Goal: Navigation & Orientation: Find specific page/section

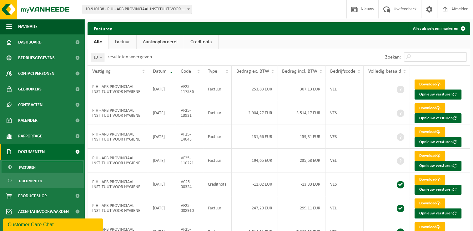
click at [247, 45] on ul "Alle Factuur Aankoopborderel Creditnota" at bounding box center [279, 42] width 382 height 14
click at [45, 43] on link "Dashboard" at bounding box center [42, 42] width 84 height 16
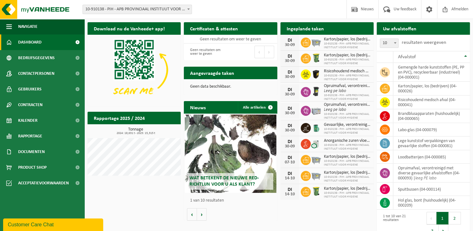
click at [213, 85] on p "Geen data beschikbaar." at bounding box center [230, 86] width 81 height 4
drag, startPoint x: 213, startPoint y: 85, endPoint x: 204, endPoint y: 88, distance: 9.8
click at [204, 87] on p "Geen data beschikbaar." at bounding box center [230, 86] width 81 height 4
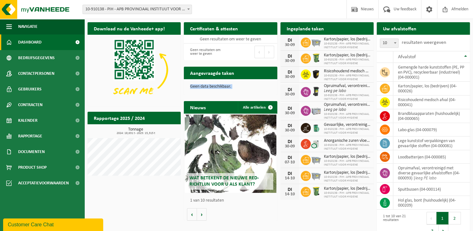
click at [203, 89] on div "Geen data beschikbaar." at bounding box center [230, 86] width 93 height 15
click at [136, 214] on div "Download nu de Vanheede+ app! Verberg Certificaten & attesten Bekijk uw certifi…" at bounding box center [279, 130] width 386 height 222
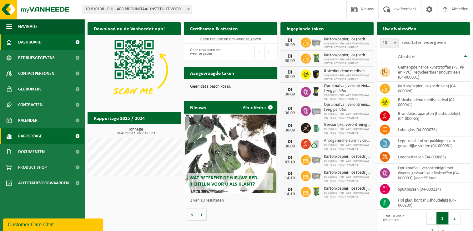
click at [30, 129] on span "Rapportage" at bounding box center [30, 136] width 24 height 16
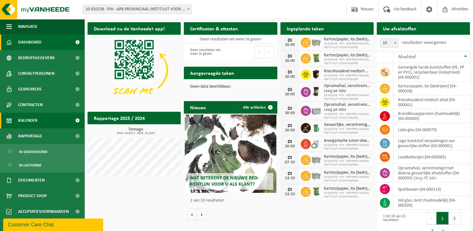
click at [33, 119] on span "Kalender" at bounding box center [27, 121] width 19 height 16
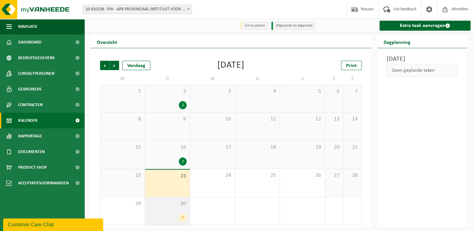
click at [166, 214] on div "7" at bounding box center [167, 218] width 38 height 8
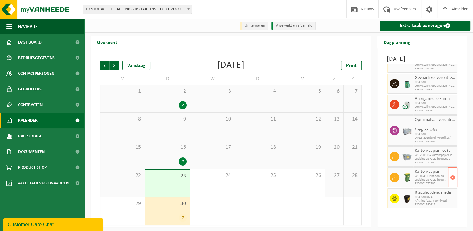
scroll to position [1, 0]
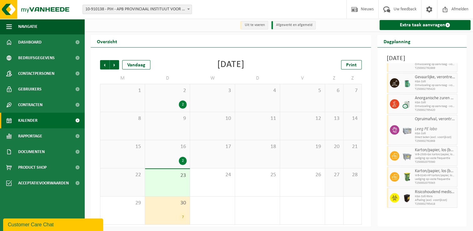
click at [237, 53] on div "Vorige Volgende Vandaag [DATE] Print M D W D V Z Z 1 2 2 3 4 5 6 7 8 9 10 11 12…" at bounding box center [231, 137] width 280 height 179
click at [217, 68] on div "[DATE]" at bounding box center [230, 64] width 27 height 9
click at [217, 66] on div "[DATE]" at bounding box center [230, 64] width 27 height 9
click at [218, 64] on div "[DATE]" at bounding box center [230, 64] width 27 height 9
click at [236, 62] on div "[DATE]" at bounding box center [230, 64] width 27 height 9
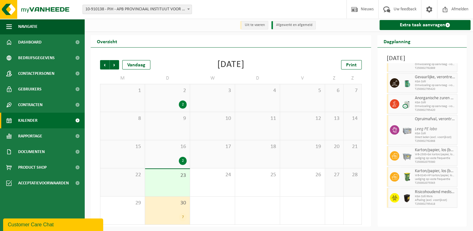
click at [236, 63] on div "[DATE]" at bounding box center [230, 64] width 27 height 9
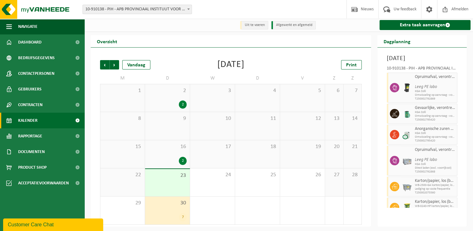
click at [231, 73] on td "W" at bounding box center [212, 78] width 45 height 11
click at [232, 66] on div "[DATE]" at bounding box center [230, 64] width 27 height 9
click at [217, 63] on div "[DATE]" at bounding box center [230, 64] width 27 height 9
click at [219, 63] on div "[DATE]" at bounding box center [230, 64] width 27 height 9
click at [220, 66] on div "[DATE]" at bounding box center [230, 64] width 27 height 9
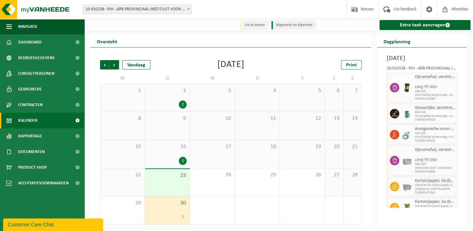
click at [220, 66] on div "[DATE]" at bounding box center [230, 64] width 27 height 9
click at [245, 69] on div "[DATE]" at bounding box center [230, 64] width 27 height 9
click at [217, 68] on div "[DATE]" at bounding box center [230, 64] width 27 height 9
click at [317, 56] on div "Vorige Volgende Vandaag [DATE] Print M D W D V Z Z 1 2 2 3 4 5 6 7 8 9 10 11 12…" at bounding box center [231, 142] width 268 height 177
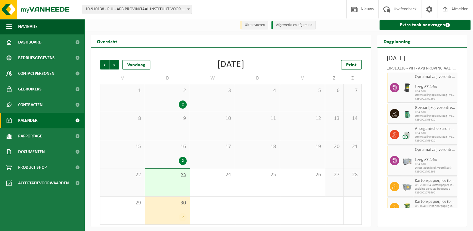
click at [227, 73] on td "W" at bounding box center [212, 78] width 45 height 11
click at [225, 60] on div "[DATE]" at bounding box center [230, 64] width 27 height 9
click at [38, 45] on span "Dashboard" at bounding box center [29, 42] width 23 height 16
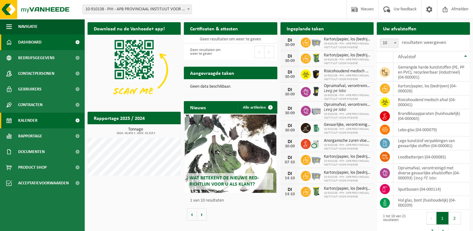
click at [43, 118] on link "Kalender" at bounding box center [42, 121] width 84 height 16
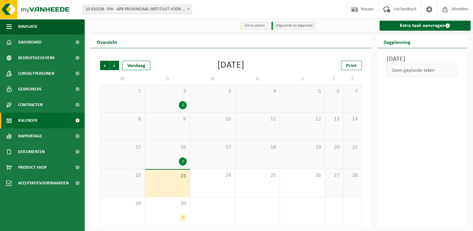
click at [217, 70] on div "[DATE]" at bounding box center [230, 65] width 27 height 9
click at [217, 66] on div "[DATE]" at bounding box center [230, 65] width 27 height 9
click at [228, 76] on td "W" at bounding box center [212, 78] width 45 height 11
click at [220, 66] on div "[DATE]" at bounding box center [230, 65] width 27 height 9
click at [240, 67] on div "[DATE]" at bounding box center [230, 65] width 27 height 9
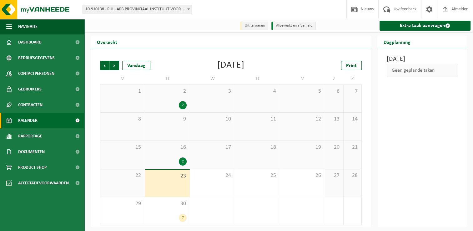
click at [223, 67] on div "[DATE]" at bounding box center [230, 65] width 27 height 9
click at [219, 64] on div "[DATE]" at bounding box center [230, 65] width 27 height 9
click at [238, 66] on div "[DATE]" at bounding box center [230, 65] width 27 height 9
drag, startPoint x: 219, startPoint y: 62, endPoint x: 189, endPoint y: 107, distance: 53.7
click at [219, 62] on div "[DATE]" at bounding box center [230, 65] width 27 height 9
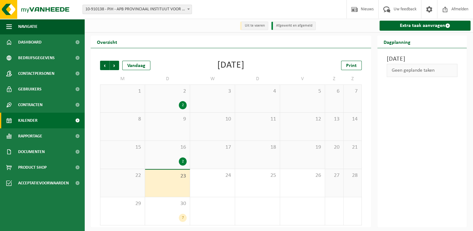
click at [228, 66] on div "[DATE]" at bounding box center [230, 65] width 27 height 9
click at [240, 70] on div "[DATE]" at bounding box center [230, 65] width 27 height 9
click at [245, 62] on div "[DATE]" at bounding box center [230, 65] width 27 height 9
click at [221, 62] on div "[DATE]" at bounding box center [230, 65] width 27 height 9
click at [222, 64] on div "[DATE]" at bounding box center [230, 65] width 27 height 9
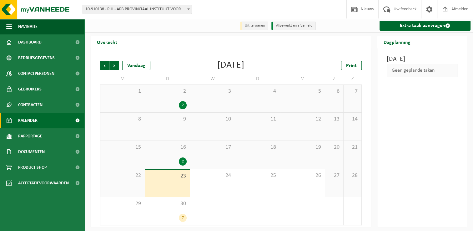
click at [231, 63] on div "[DATE]" at bounding box center [230, 65] width 27 height 9
click at [234, 67] on div "[DATE]" at bounding box center [230, 65] width 27 height 9
click at [243, 64] on div "[DATE]" at bounding box center [230, 65] width 27 height 9
click at [220, 72] on div "Vorige Volgende Vandaag [DATE] Print M D W D V Z Z 1 2 2 3 4 5 6 7 8 9 10 11 12…" at bounding box center [231, 142] width 268 height 177
click at [217, 67] on div "[DATE]" at bounding box center [230, 65] width 27 height 9
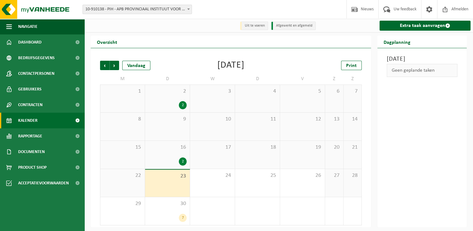
click at [217, 69] on div "[DATE]" at bounding box center [230, 65] width 27 height 9
click at [229, 58] on div "Vorige Volgende Vandaag [DATE] Print M D W D V Z Z 1 2 2 3 4 5 6 7 8 9 10 11 12…" at bounding box center [231, 142] width 268 height 177
